Goal: Information Seeking & Learning: Learn about a topic

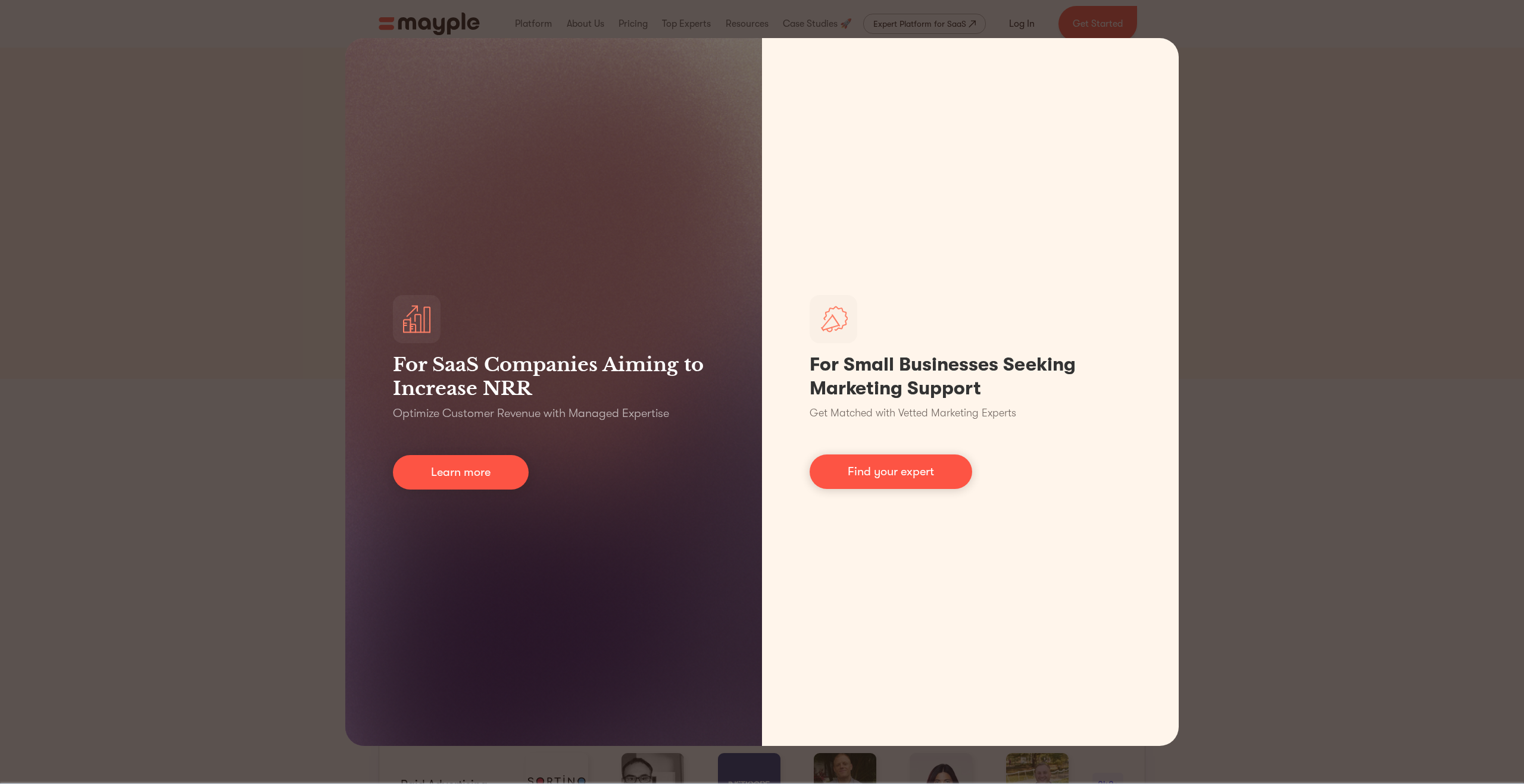
click at [1322, 280] on div "For SaaS Companies Aiming to Increase NRR Optimize Customer Revenue with Manage…" at bounding box center [762, 392] width 1524 height 784
click at [1284, 491] on div "For SaaS Companies Aiming to Increase NRR Optimize Customer Revenue with Manage…" at bounding box center [762, 392] width 1524 height 784
click at [1253, 101] on div "For SaaS Companies Aiming to Increase NRR Optimize Customer Revenue with Manage…" at bounding box center [762, 392] width 1524 height 784
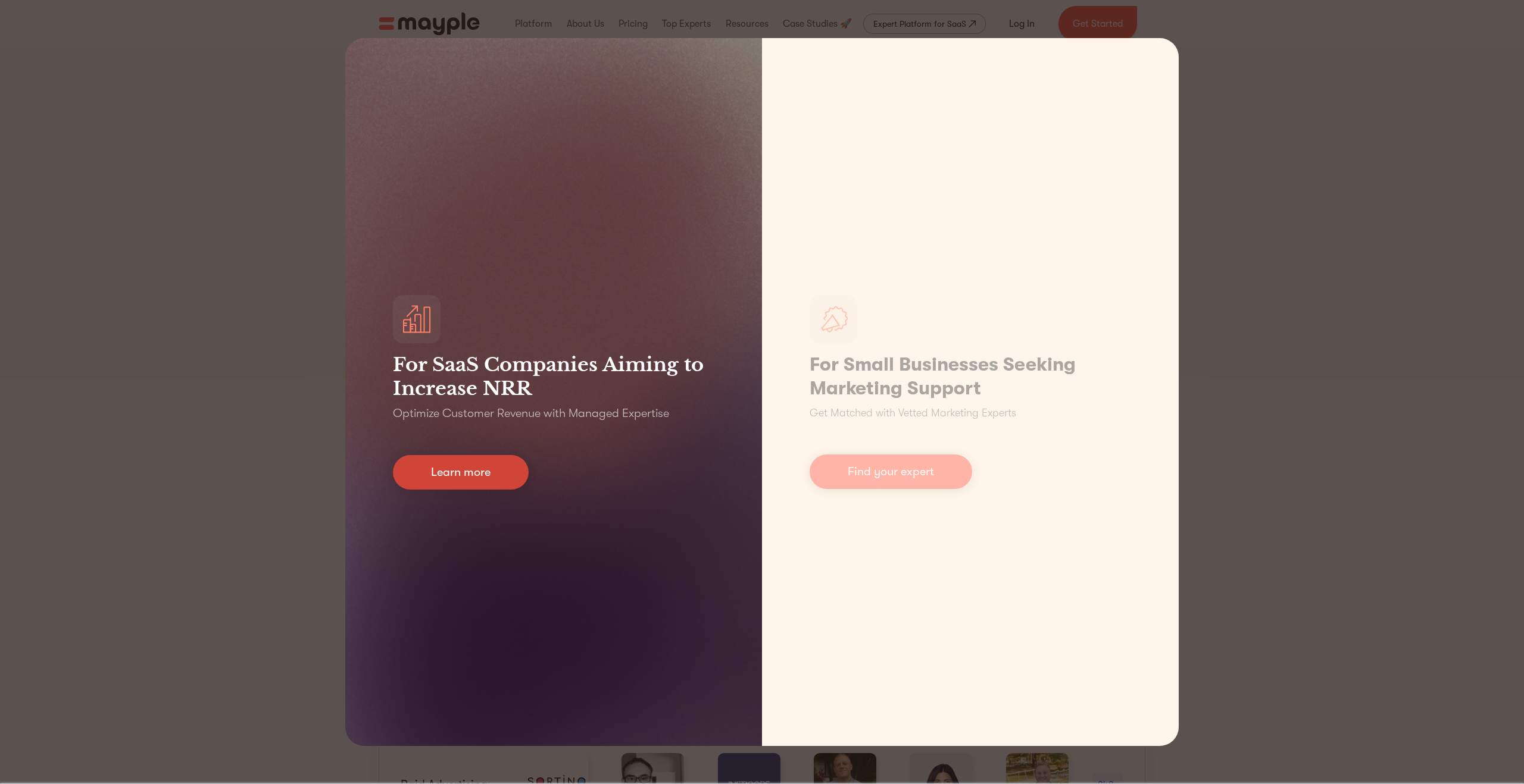
click at [486, 472] on link "Learn more" at bounding box center [461, 472] width 136 height 34
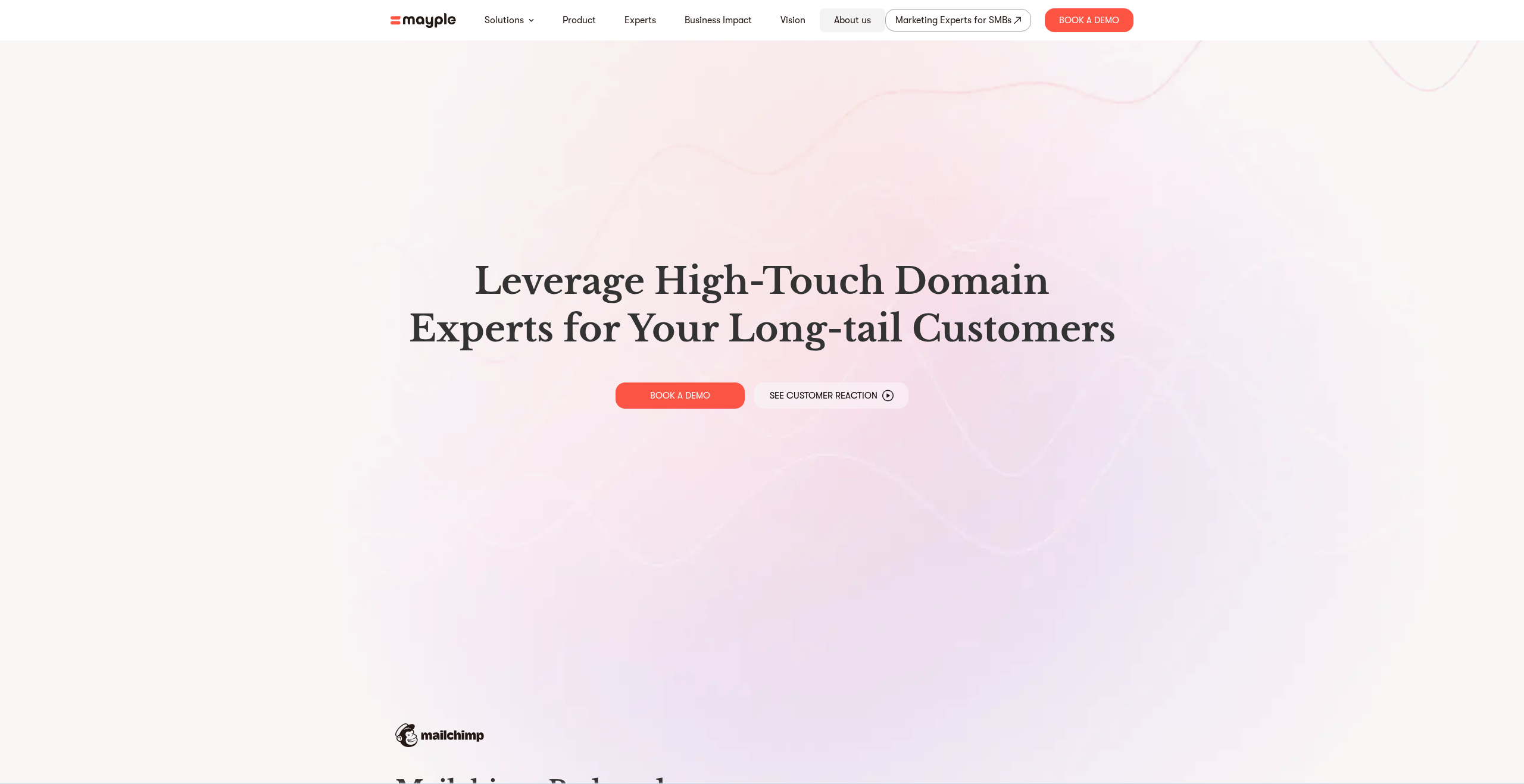
click at [854, 19] on link "About us" at bounding box center [852, 20] width 37 height 14
